Goal: Information Seeking & Learning: Check status

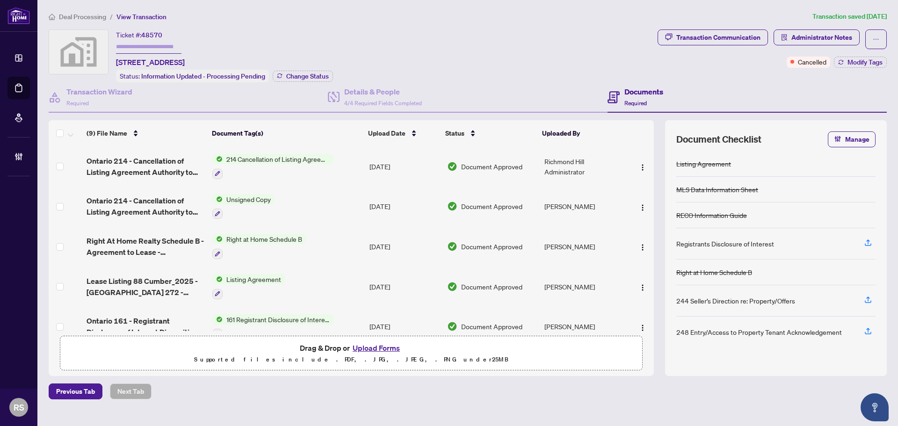
click at [92, 16] on span "Deal Processing" at bounding box center [82, 17] width 47 height 8
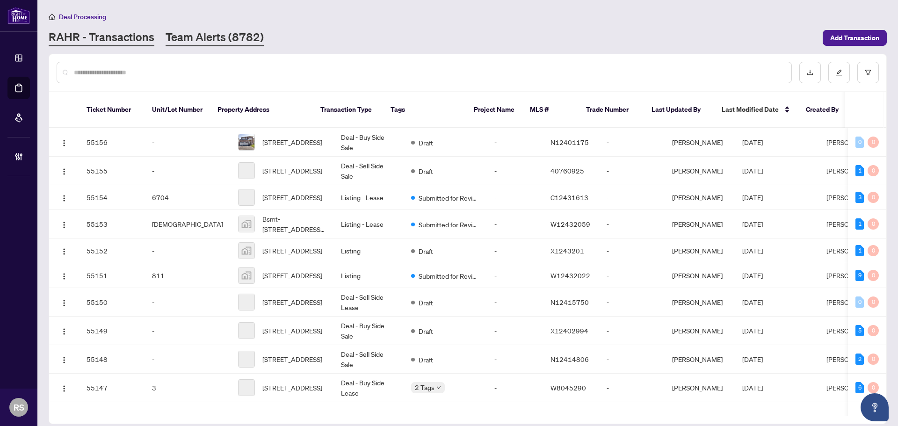
click at [199, 38] on link "Team Alerts (8782)" at bounding box center [215, 37] width 98 height 17
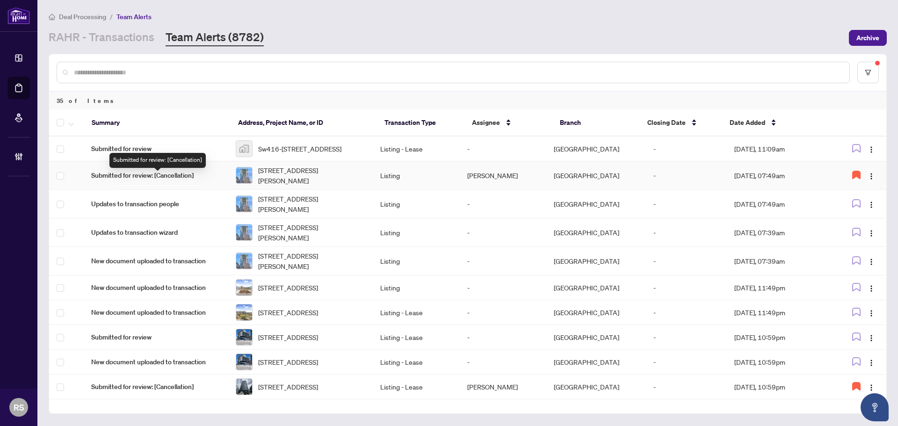
click at [151, 178] on span "Submitted for review: [Cancellation]" at bounding box center [156, 175] width 130 height 10
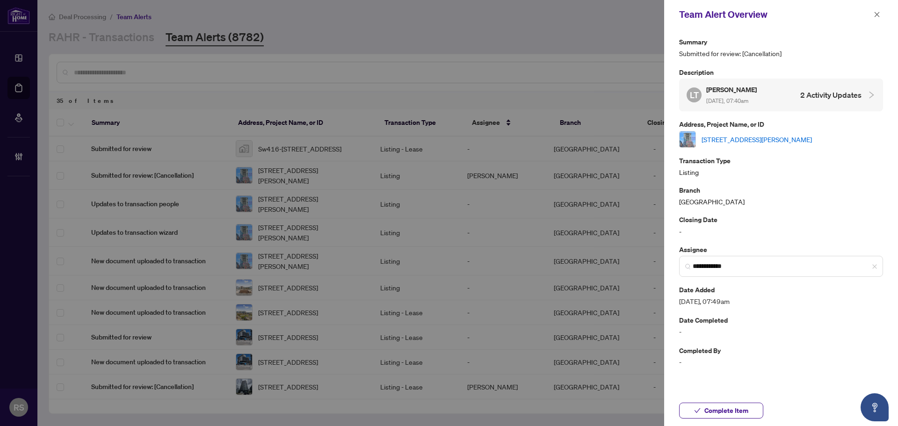
click at [759, 142] on link "[STREET_ADDRESS][PERSON_NAME]" at bounding box center [757, 139] width 110 height 10
click at [876, 14] on icon "close" at bounding box center [877, 14] width 5 height 5
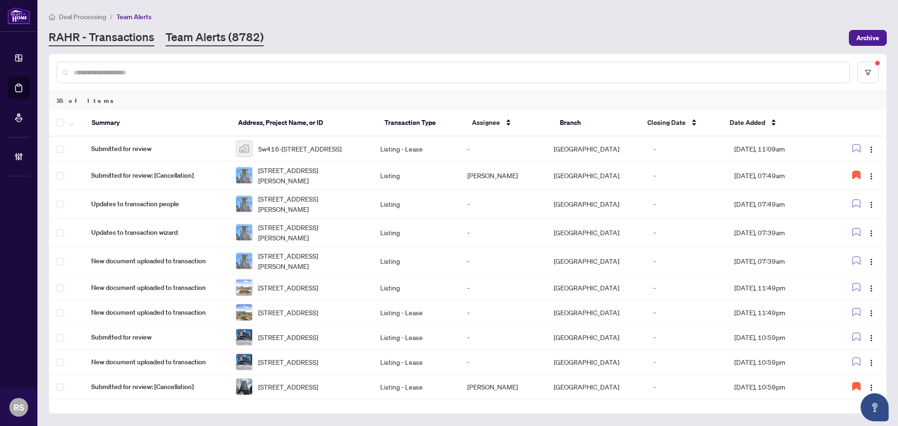
click at [91, 38] on link "RAHR - Transactions" at bounding box center [102, 37] width 106 height 17
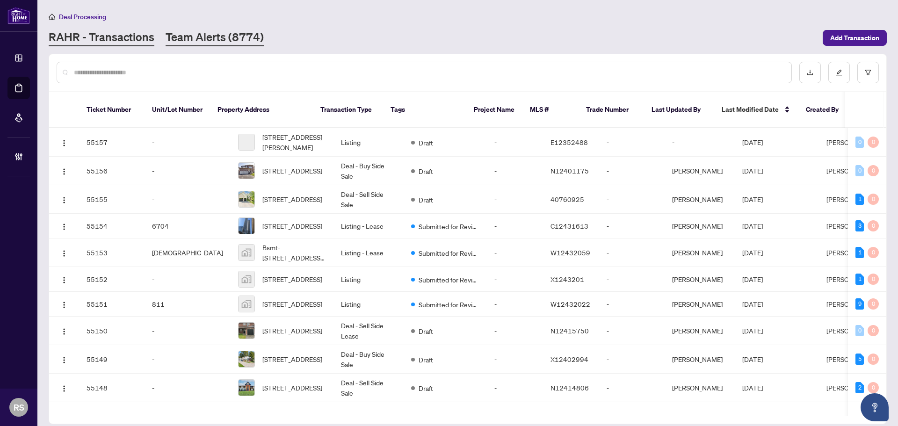
click at [202, 37] on link "Team Alerts (8774)" at bounding box center [215, 37] width 98 height 17
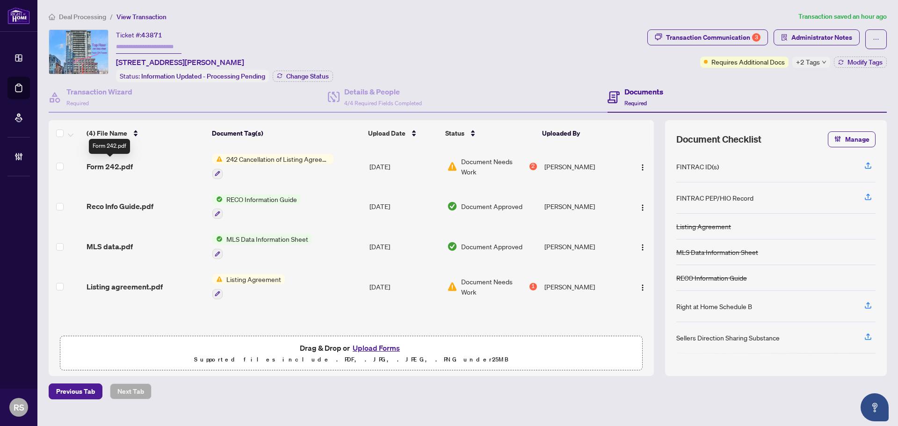
click at [115, 163] on span "Form 242.pdf" at bounding box center [110, 166] width 46 height 11
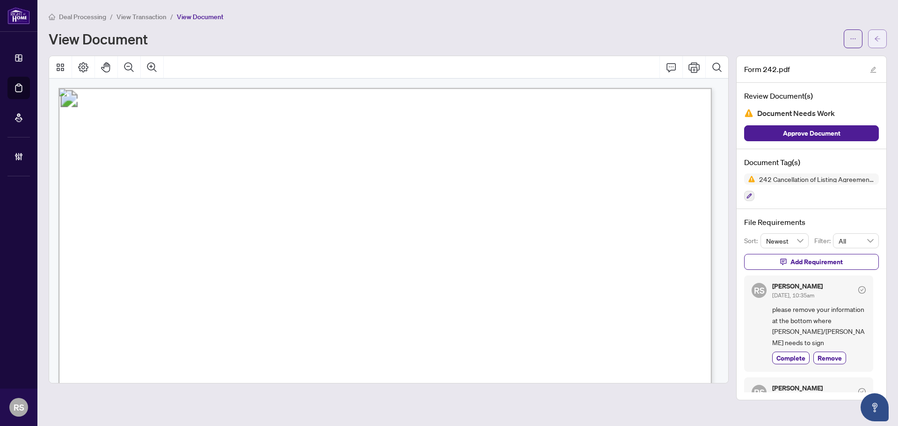
click at [879, 39] on icon "arrow-left" at bounding box center [877, 39] width 7 height 7
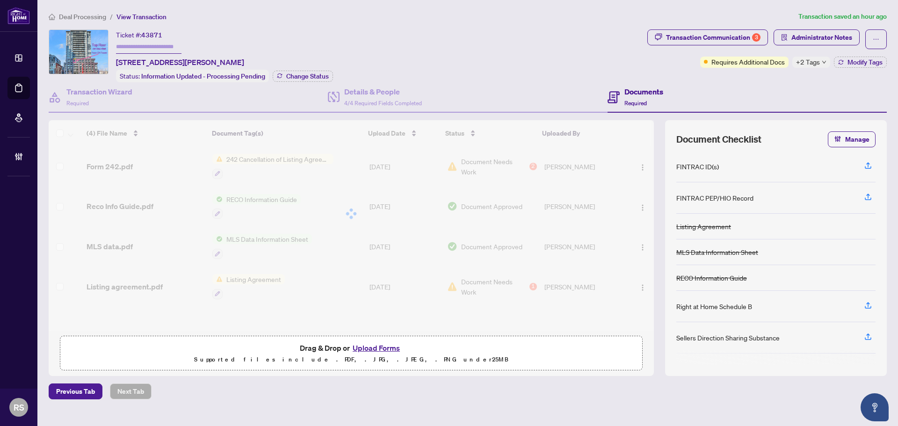
click at [60, 15] on span "Deal Processing" at bounding box center [82, 17] width 47 height 8
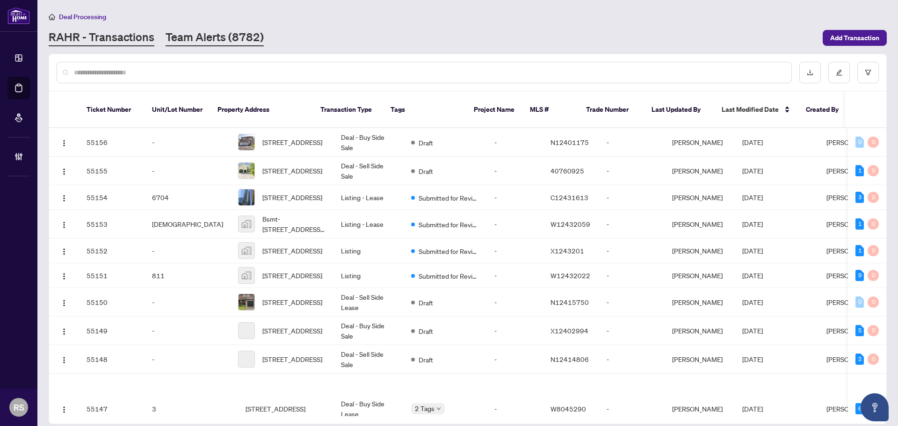
click at [205, 36] on link "Team Alerts (8782)" at bounding box center [215, 37] width 98 height 17
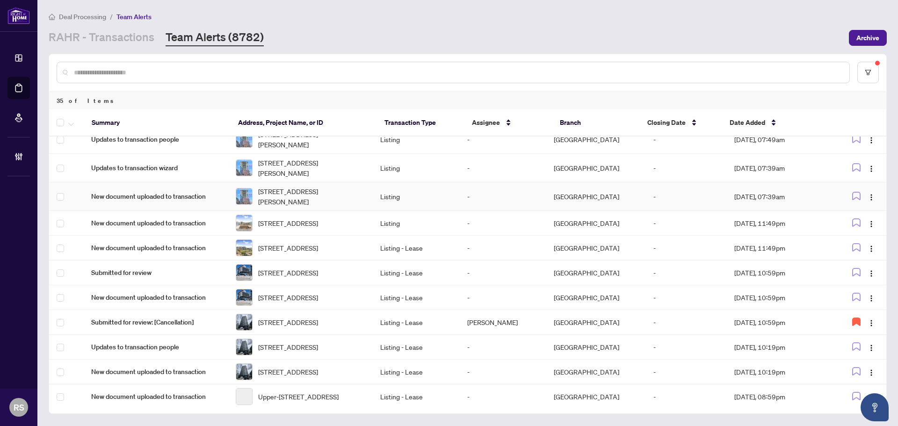
scroll to position [187, 0]
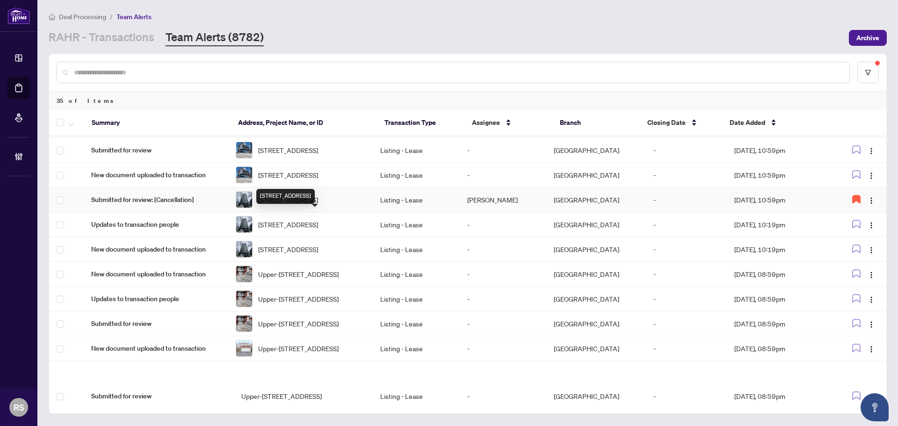
click at [279, 205] on span "[STREET_ADDRESS]" at bounding box center [288, 200] width 60 height 10
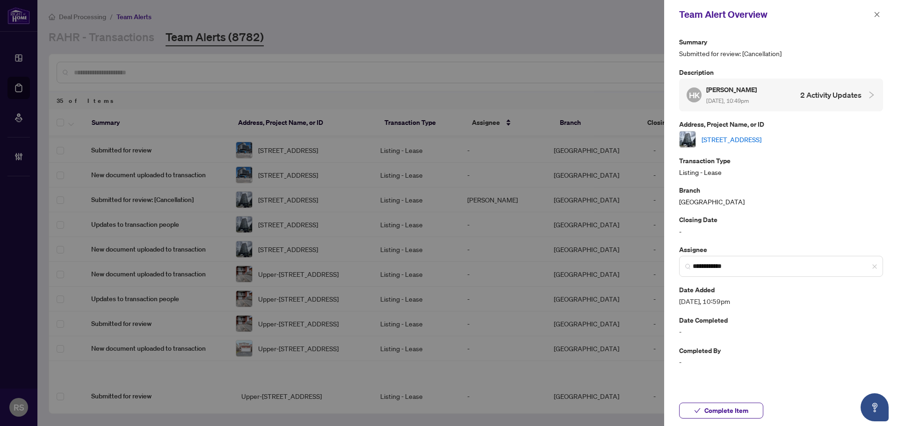
click at [762, 139] on link "[STREET_ADDRESS]" at bounding box center [732, 139] width 60 height 10
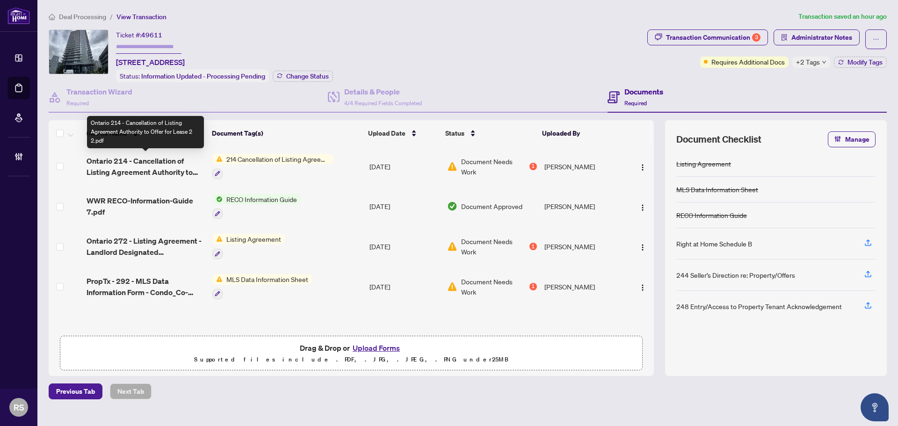
click at [141, 164] on span "Ontario 214 - Cancellation of Listing Agreement Authority to Offer for Lease 2 …" at bounding box center [146, 166] width 118 height 22
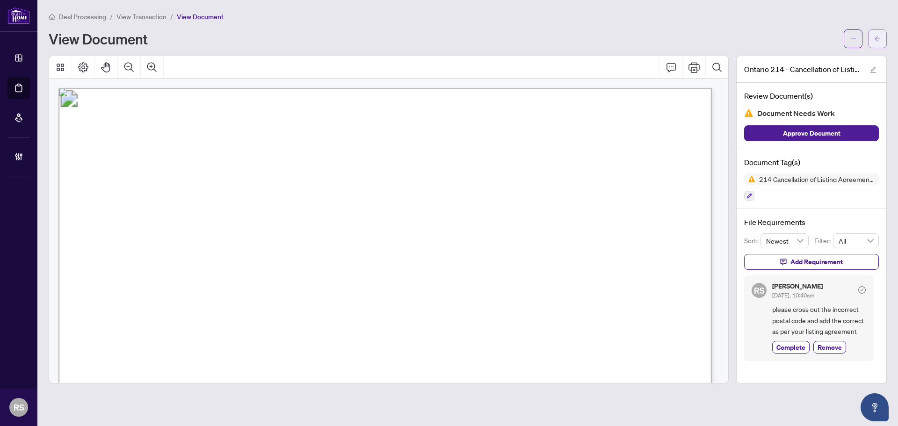
click at [875, 38] on icon "arrow-left" at bounding box center [877, 39] width 7 height 7
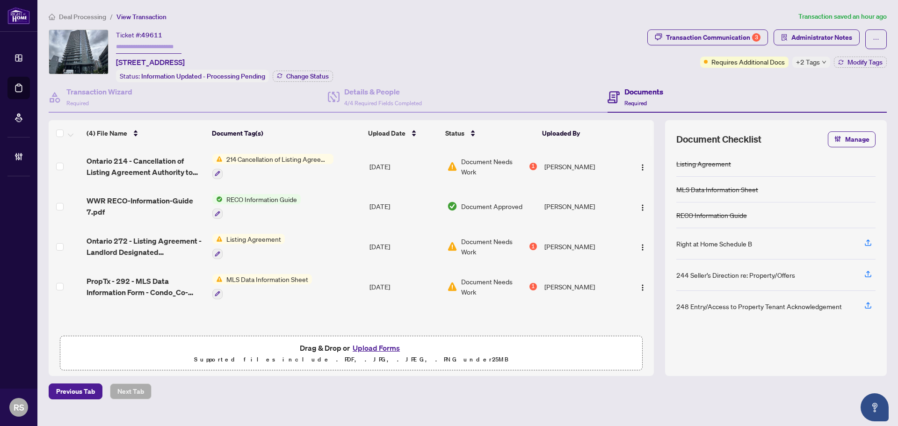
click at [80, 13] on span "Deal Processing" at bounding box center [82, 17] width 47 height 8
